Goal: Task Accomplishment & Management: Use online tool/utility

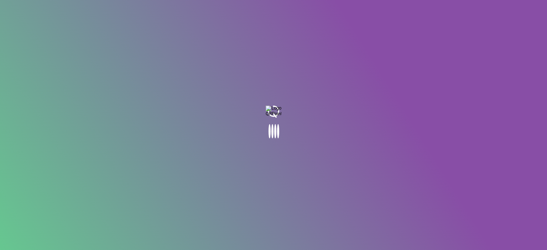
click at [138, 58] on body at bounding box center [273, 125] width 547 height 250
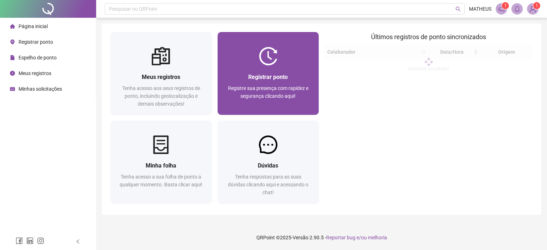
click at [257, 85] on span "Registre sua presença com rapidez e segurança clicando aqui!" at bounding box center [268, 92] width 80 height 14
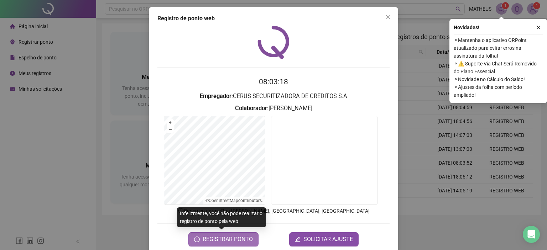
click at [211, 235] on span "REGISTRAR PONTO" at bounding box center [228, 239] width 50 height 9
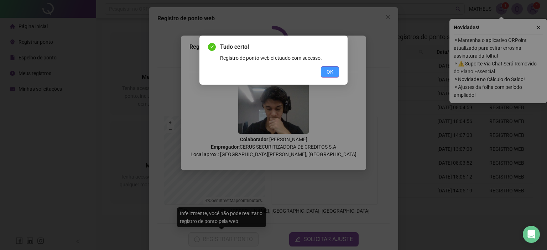
click at [329, 67] on button "OK" at bounding box center [330, 71] width 18 height 11
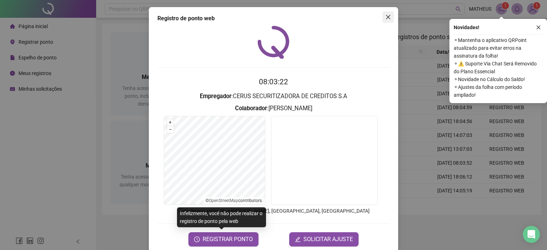
click at [385, 16] on icon "close" at bounding box center [388, 17] width 6 height 6
